Goal: Check status: Check status

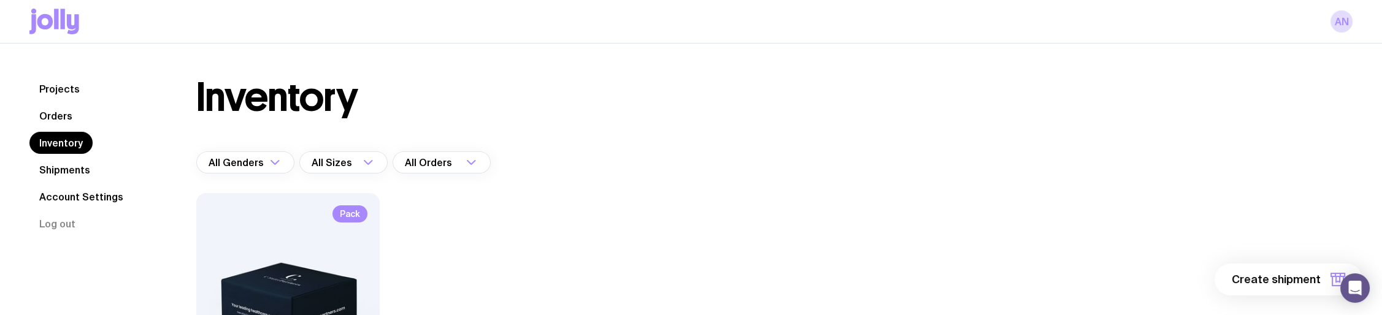
click at [44, 21] on icon at bounding box center [54, 22] width 50 height 26
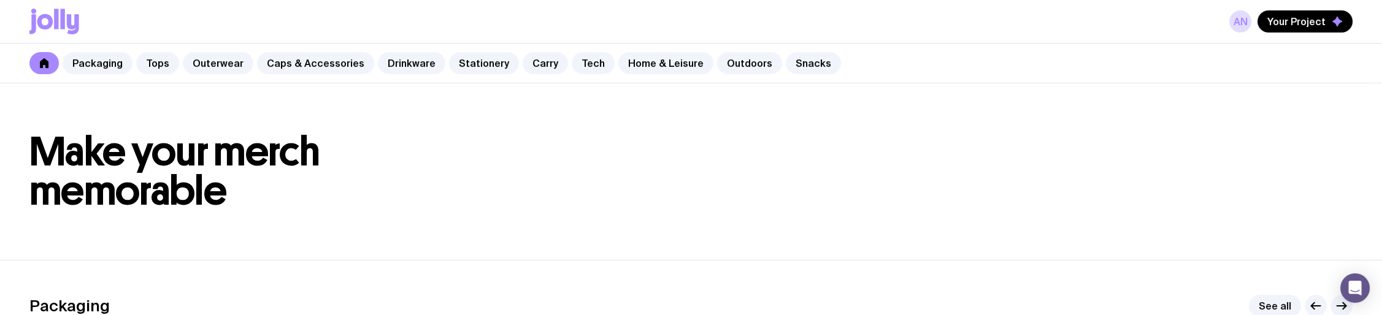
scroll to position [61, 0]
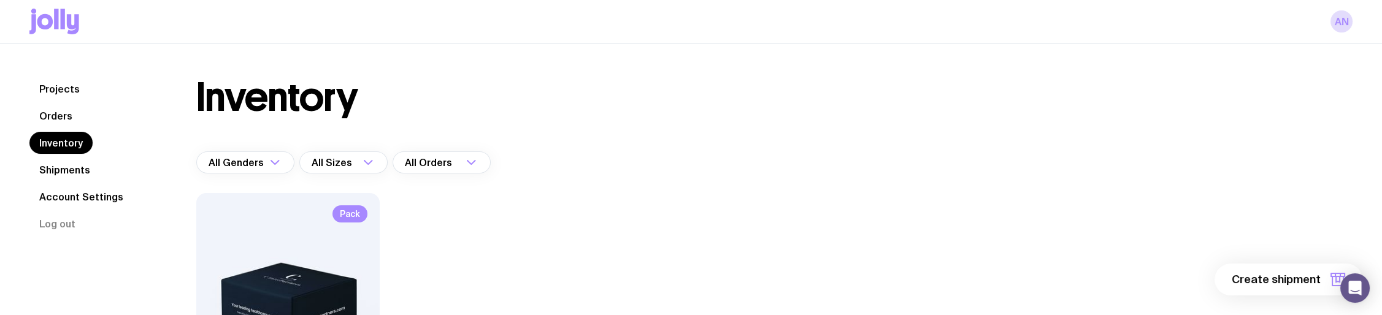
scroll to position [61, 0]
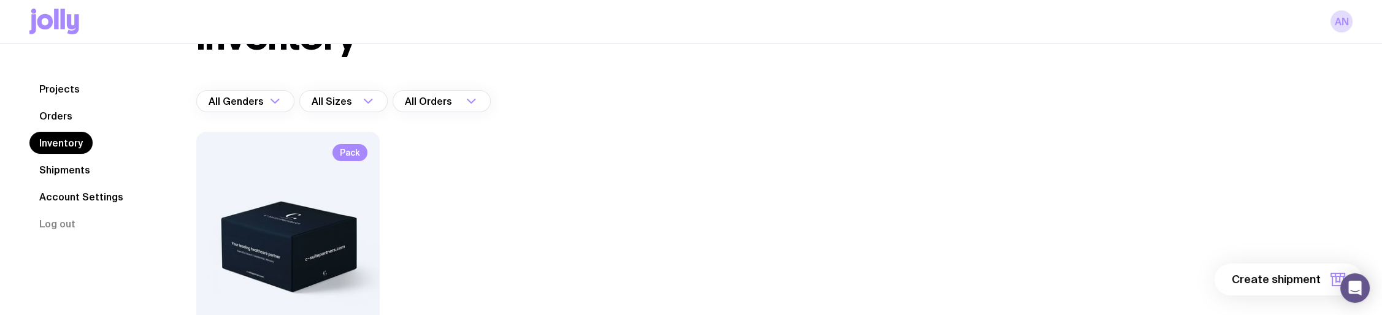
click at [52, 168] on link "Shipments" at bounding box center [64, 170] width 71 height 22
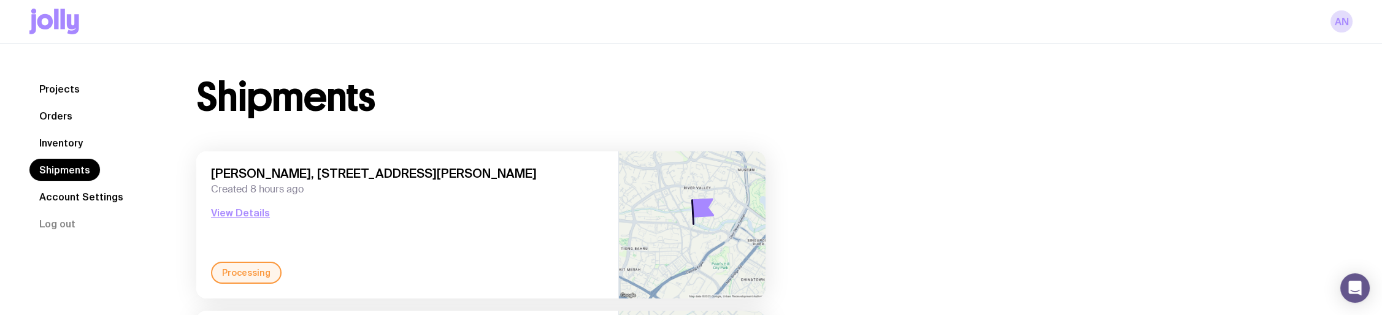
scroll to position [123, 0]
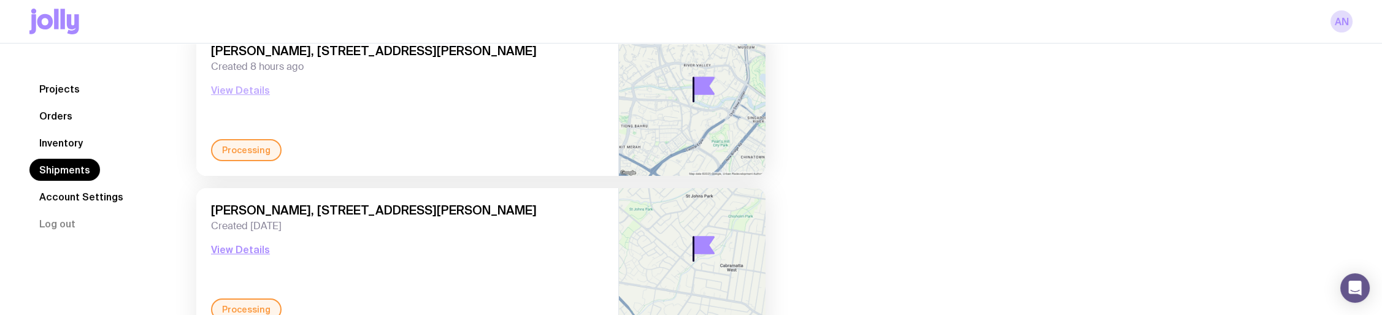
click at [249, 86] on button "View Details" at bounding box center [240, 90] width 59 height 15
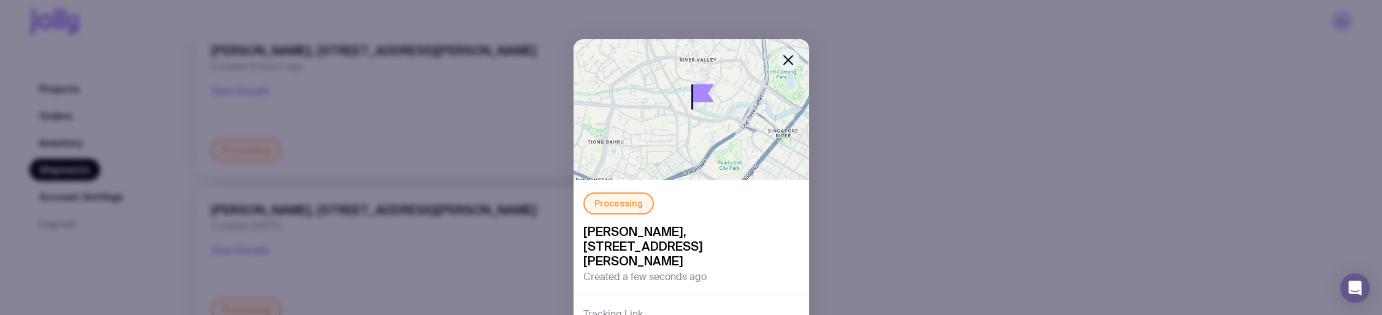
click at [786, 63] on icon "button" at bounding box center [788, 60] width 9 height 9
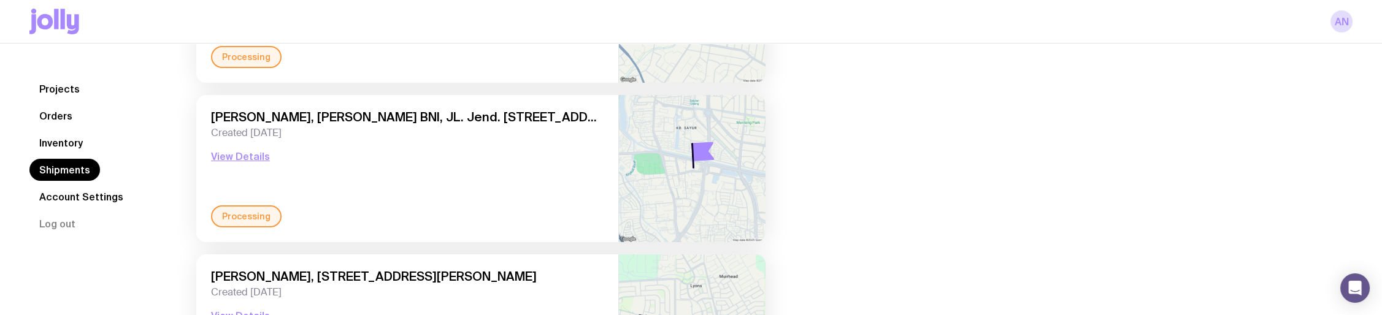
scroll to position [429, 0]
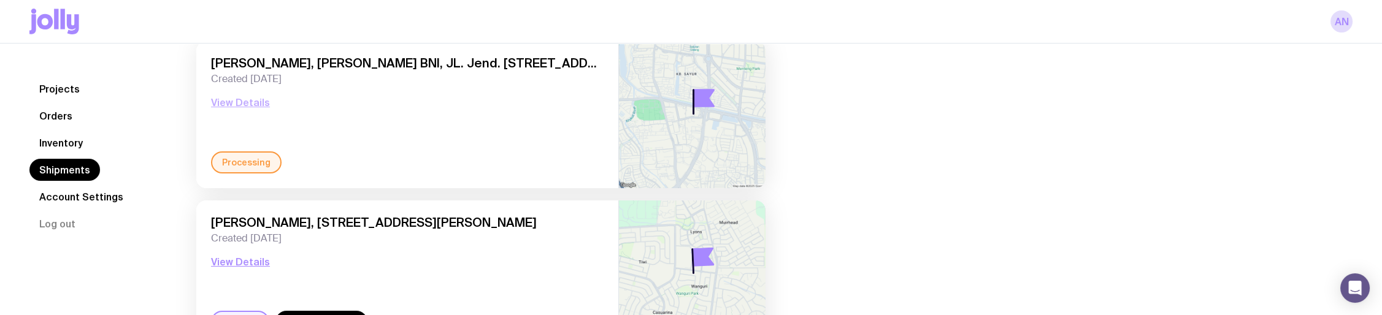
click at [238, 104] on button "View Details" at bounding box center [240, 102] width 59 height 15
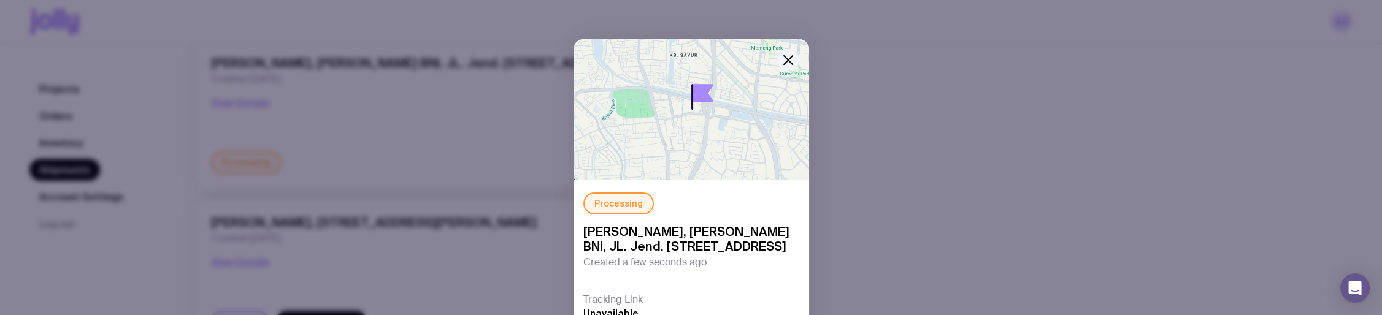
scroll to position [123, 0]
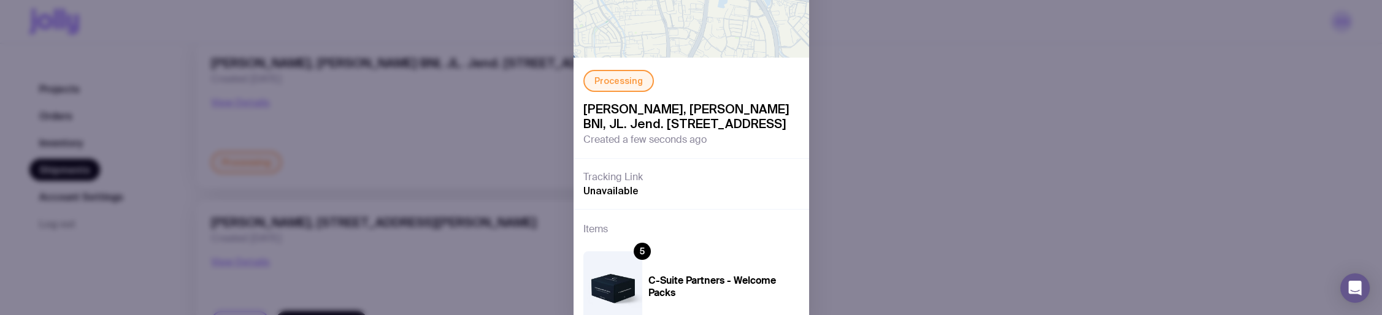
click at [785, 58] on div "Processing [PERSON_NAME], [PERSON_NAME] BNI, JL. Jend. [STREET_ADDRESS] Created…" at bounding box center [691, 108] width 236 height 101
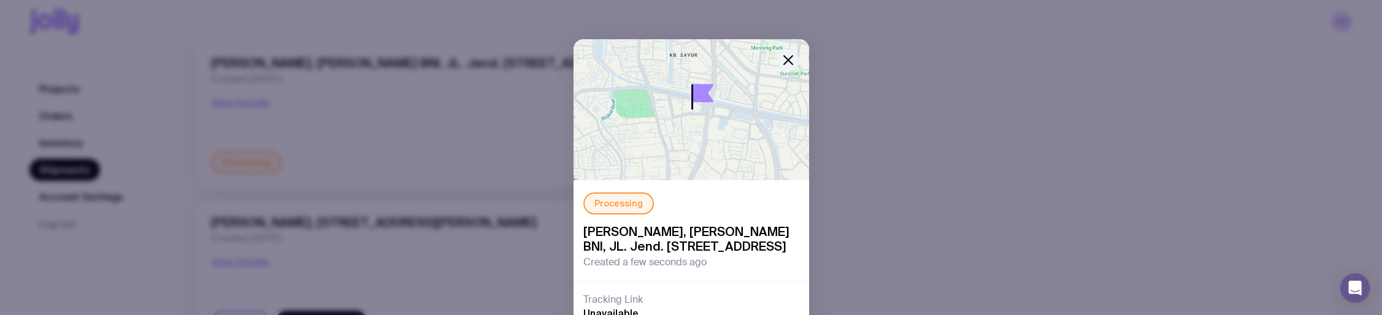
click at [784, 57] on icon "button" at bounding box center [788, 60] width 15 height 15
